Goal: Check status: Check status

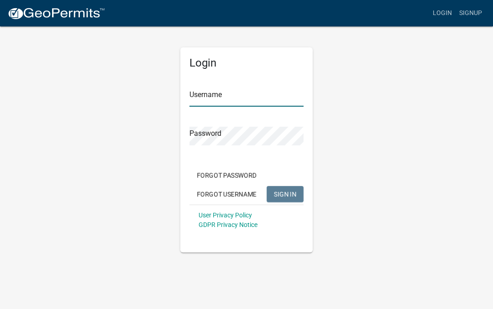
click at [235, 94] on input "Username" at bounding box center [246, 97] width 114 height 19
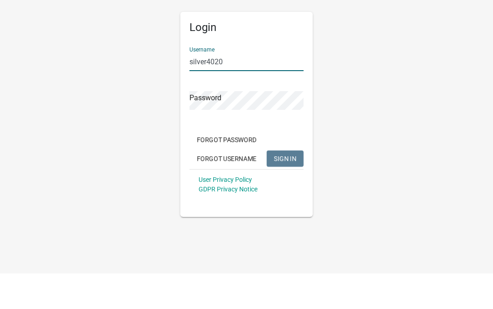
type input "silver4020"
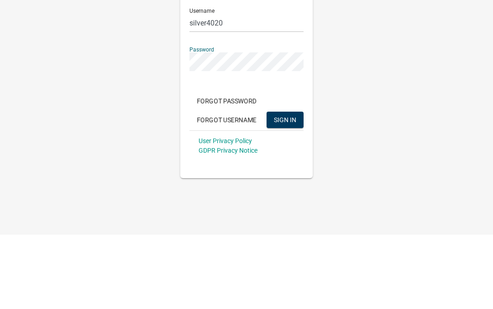
click at [285, 186] on button "SIGN IN" at bounding box center [284, 194] width 37 height 16
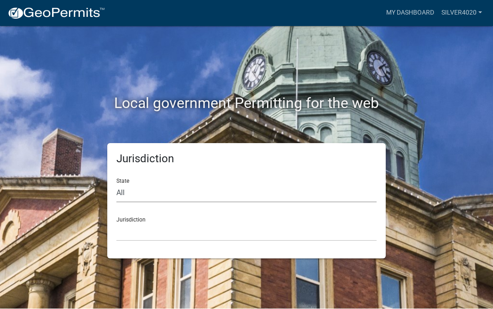
click at [333, 186] on select "All [US_STATE] [US_STATE] [US_STATE] [US_STATE] [US_STATE] [US_STATE] [US_STATE…" at bounding box center [246, 193] width 260 height 19
select select "[US_STATE]"
click at [194, 227] on select "[GEOGRAPHIC_DATA], [US_STATE] [GEOGRAPHIC_DATA], [US_STATE] [GEOGRAPHIC_DATA], …" at bounding box center [246, 232] width 260 height 19
click at [190, 230] on select "[GEOGRAPHIC_DATA], [US_STATE] [GEOGRAPHIC_DATA], [US_STATE] [GEOGRAPHIC_DATA], …" at bounding box center [246, 232] width 260 height 19
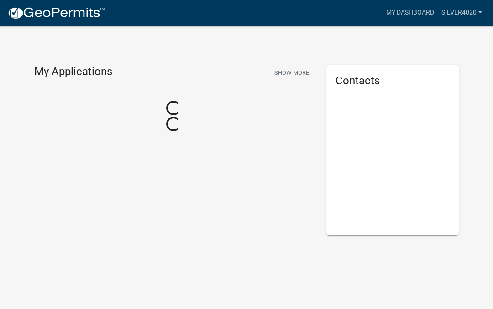
scroll to position [0, 0]
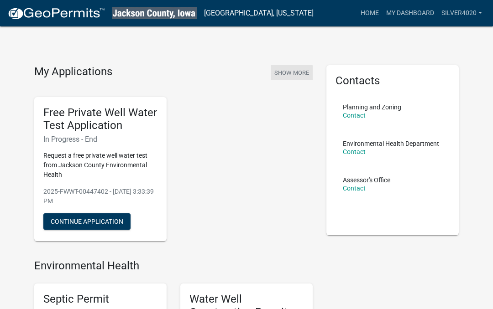
click at [295, 66] on button "Show More" at bounding box center [292, 72] width 42 height 15
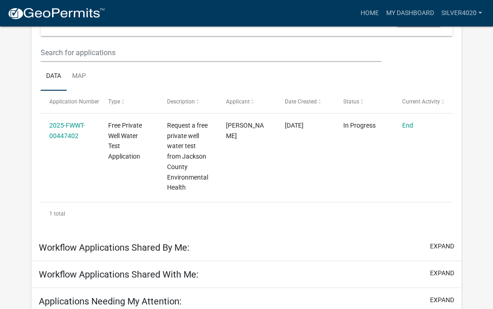
scroll to position [137, 0]
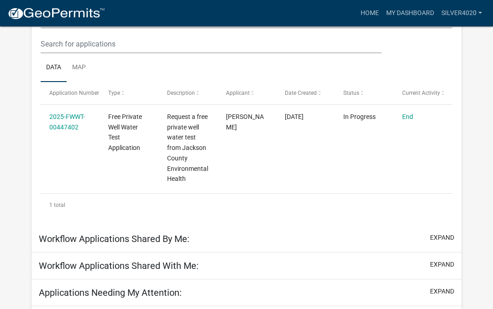
click at [364, 161] on datatable-body-cell "In Progress" at bounding box center [363, 148] width 59 height 86
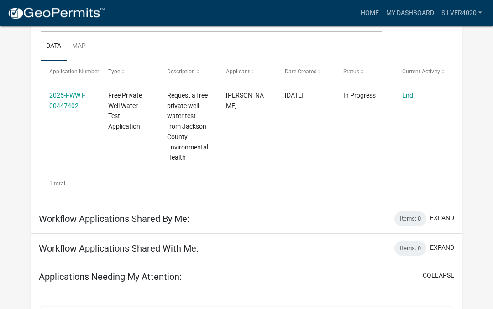
scroll to position [128, 0]
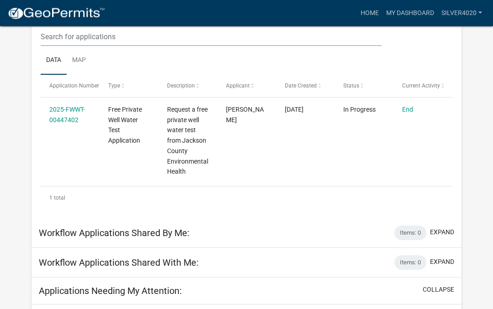
click at [358, 135] on datatable-body-cell "In Progress" at bounding box center [363, 141] width 59 height 86
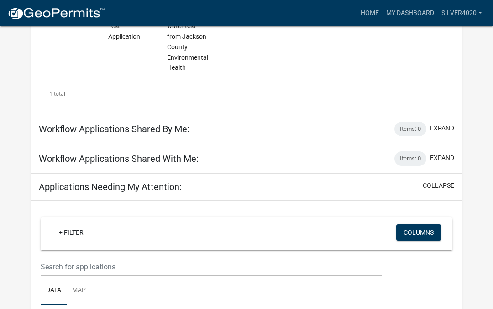
scroll to position [234, 0]
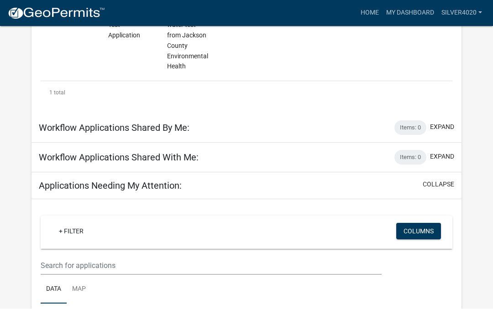
click at [166, 188] on h5 "Applications Needing My Attention:" at bounding box center [110, 186] width 143 height 11
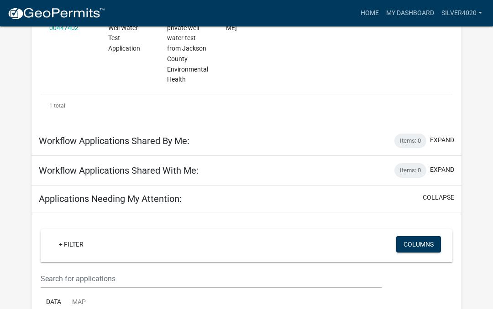
scroll to position [219, 0]
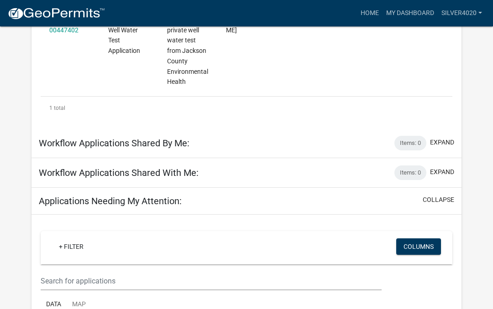
click at [296, 175] on div "Workflow Applications Shared With Me: Items: 0 expand" at bounding box center [246, 173] width 430 height 30
click at [448, 158] on div "Workflow Applications Shared With Me: Items: 0 expand" at bounding box center [246, 173] width 430 height 30
click at [448, 169] on button "expand" at bounding box center [442, 172] width 24 height 10
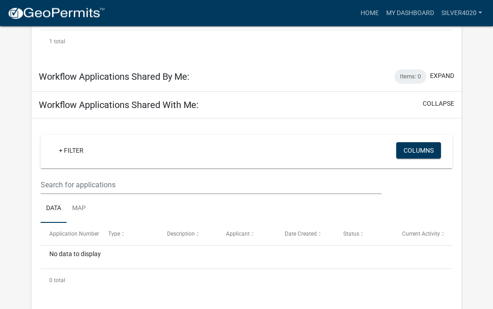
click at [443, 105] on button "collapse" at bounding box center [437, 104] width 31 height 10
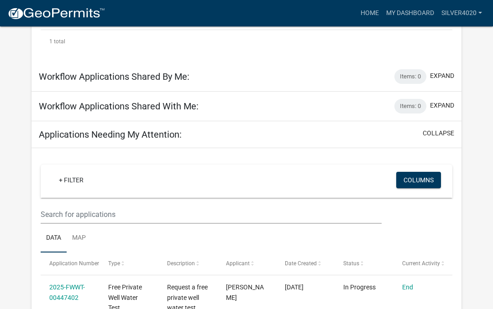
click at [443, 129] on button "collapse" at bounding box center [437, 134] width 31 height 10
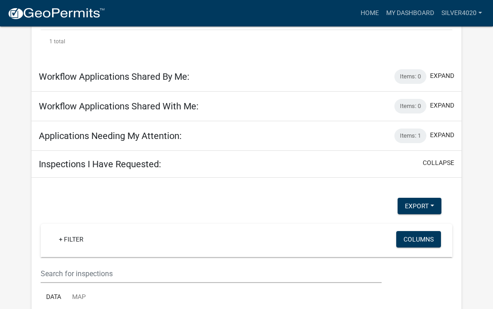
click at [442, 158] on button "collapse" at bounding box center [437, 163] width 31 height 10
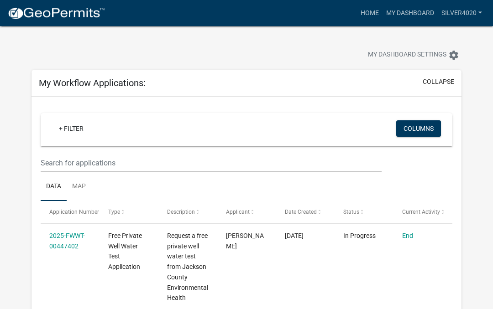
scroll to position [0, 0]
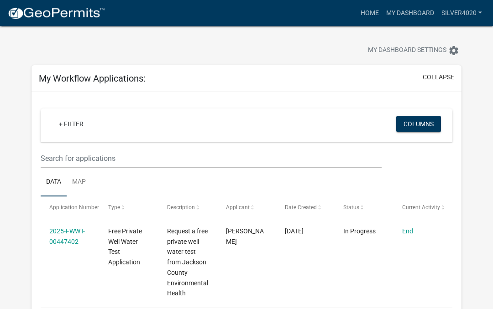
click at [449, 78] on button "collapse" at bounding box center [437, 78] width 31 height 10
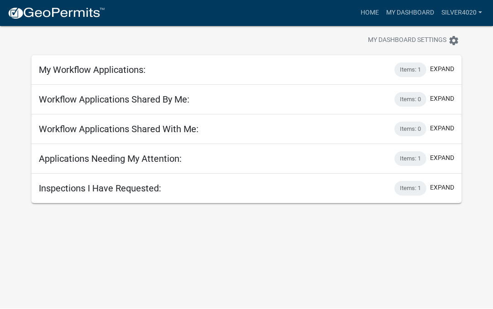
scroll to position [17, 0]
click at [447, 156] on button "expand" at bounding box center [442, 158] width 24 height 10
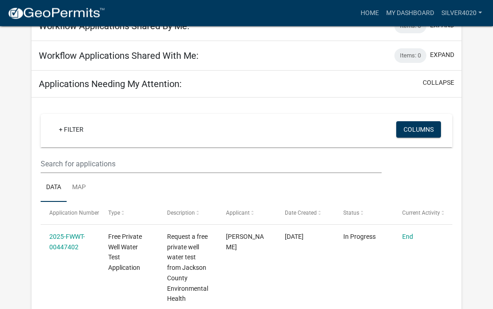
scroll to position [118, 0]
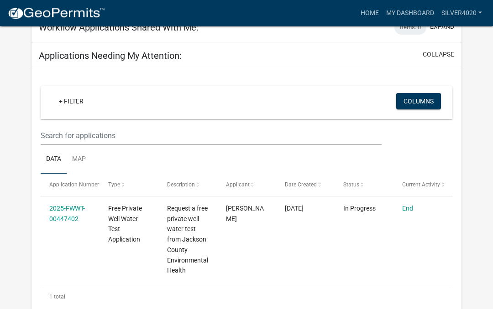
click at [226, 224] on datatable-body-cell "[PERSON_NAME]" at bounding box center [246, 240] width 59 height 86
click at [63, 205] on link "2025-FWWT-00447402" at bounding box center [67, 214] width 36 height 18
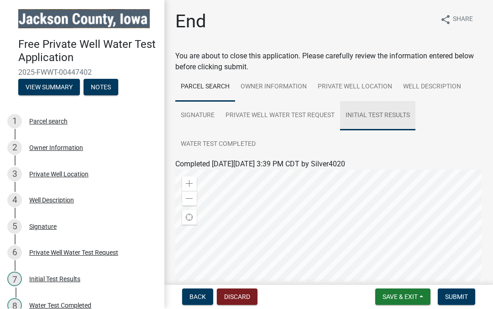
click at [404, 112] on link "Initial Test Results" at bounding box center [377, 116] width 75 height 29
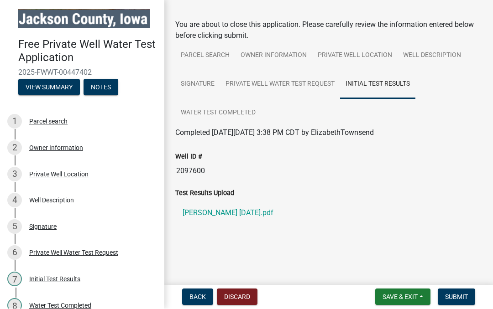
scroll to position [31, 0]
click at [260, 212] on link "[PERSON_NAME] [DATE].pdf" at bounding box center [328, 214] width 307 height 22
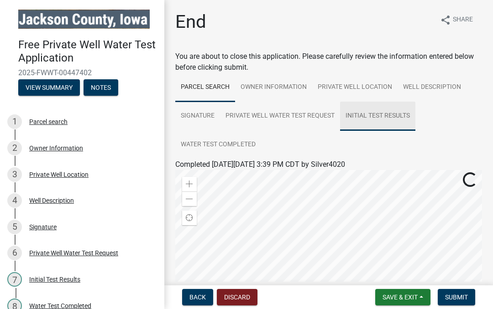
click at [396, 114] on link "Initial Test Results" at bounding box center [377, 116] width 75 height 29
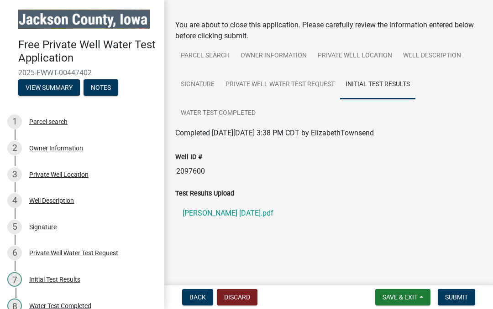
scroll to position [31, 0]
click at [244, 214] on link "[PERSON_NAME] [DATE].pdf" at bounding box center [328, 214] width 307 height 22
